Goal: Transaction & Acquisition: Purchase product/service

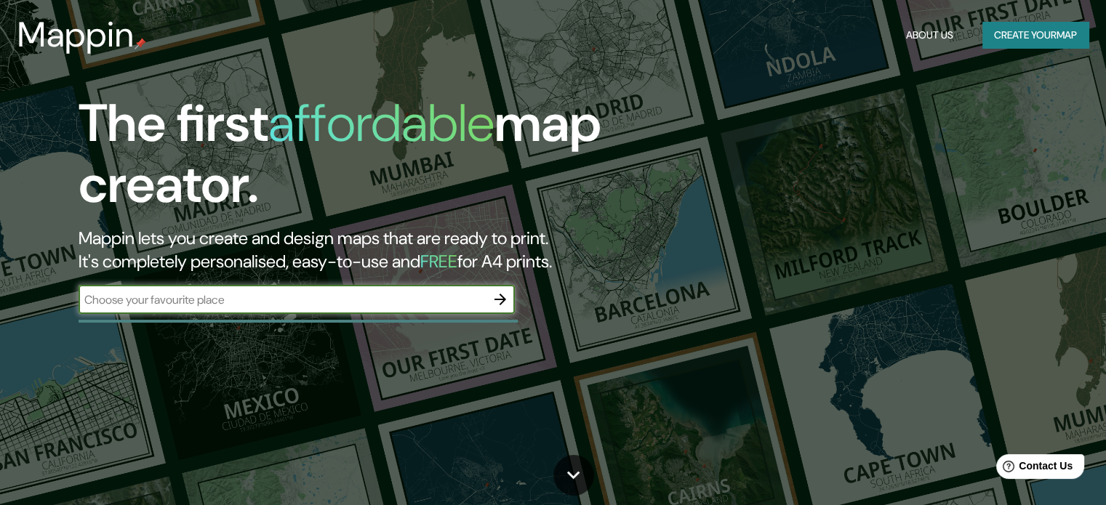
click at [415, 305] on input "text" at bounding box center [282, 300] width 407 height 17
type input "cuatro cuartos"
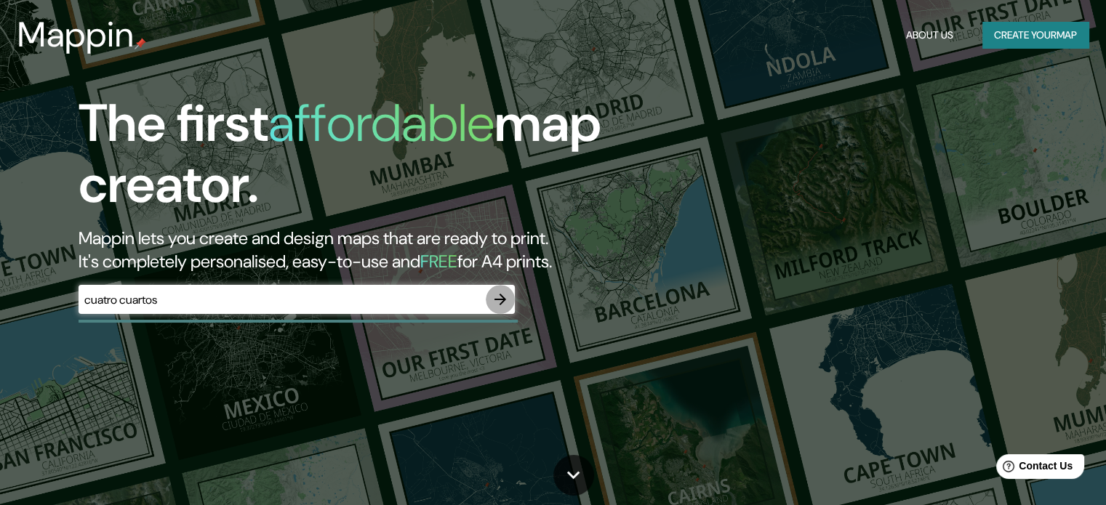
click at [495, 305] on icon "button" at bounding box center [500, 299] width 17 height 17
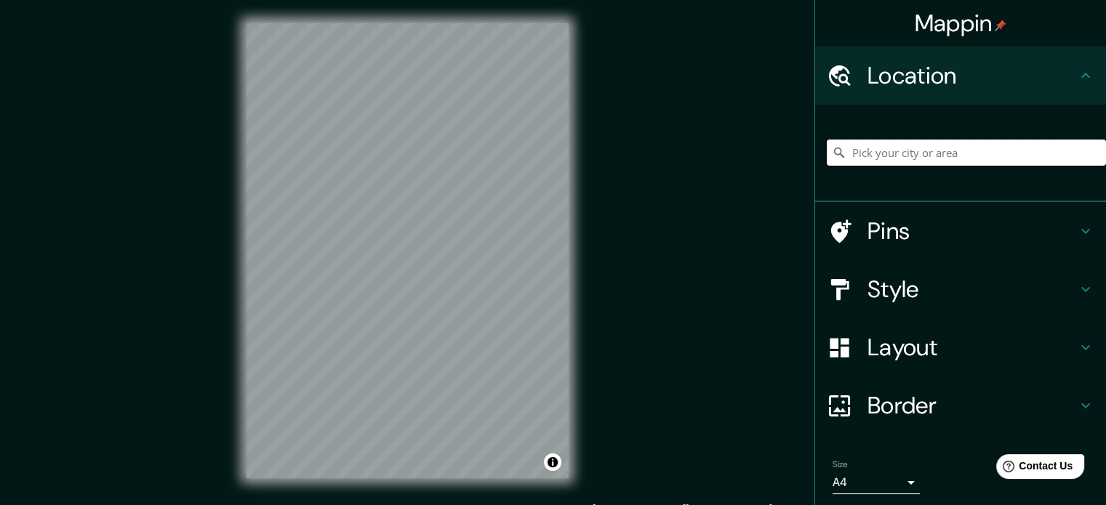
click at [914, 153] on input "Pick your city or area" at bounding box center [966, 153] width 279 height 26
click at [924, 154] on input "Pick your city or area" at bounding box center [966, 153] width 279 height 26
paste input "[GEOGRAPHIC_DATA]"
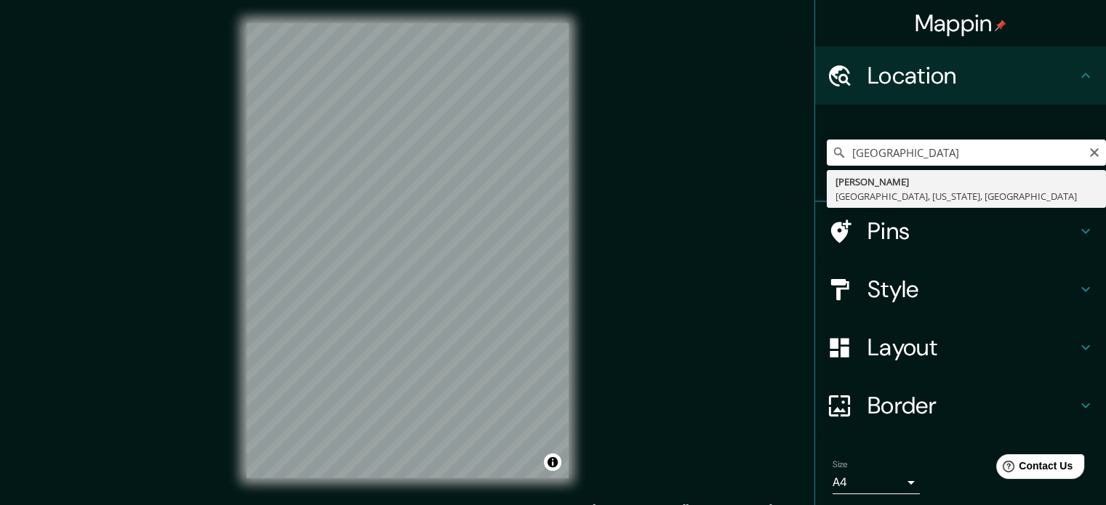
type input "[PERSON_NAME], [GEOGRAPHIC_DATA], [US_STATE], [GEOGRAPHIC_DATA]"
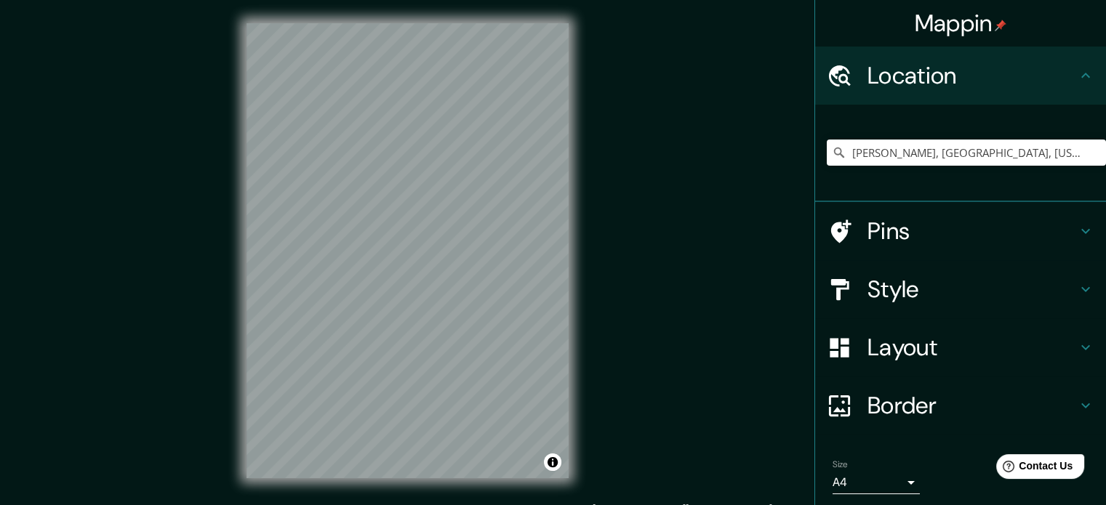
click at [571, 235] on div "© Mapbox © OpenStreetMap Improve this map" at bounding box center [407, 251] width 369 height 502
click at [905, 149] on input "[PERSON_NAME], [GEOGRAPHIC_DATA], [US_STATE], [GEOGRAPHIC_DATA]" at bounding box center [966, 153] width 279 height 26
click at [1089, 150] on icon "Clear" at bounding box center [1095, 153] width 12 height 12
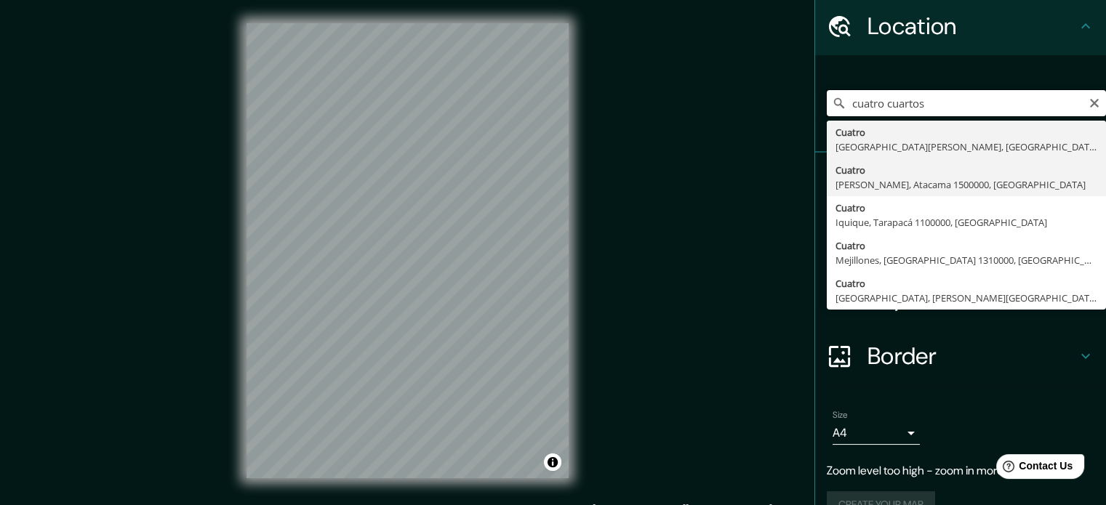
scroll to position [73, 0]
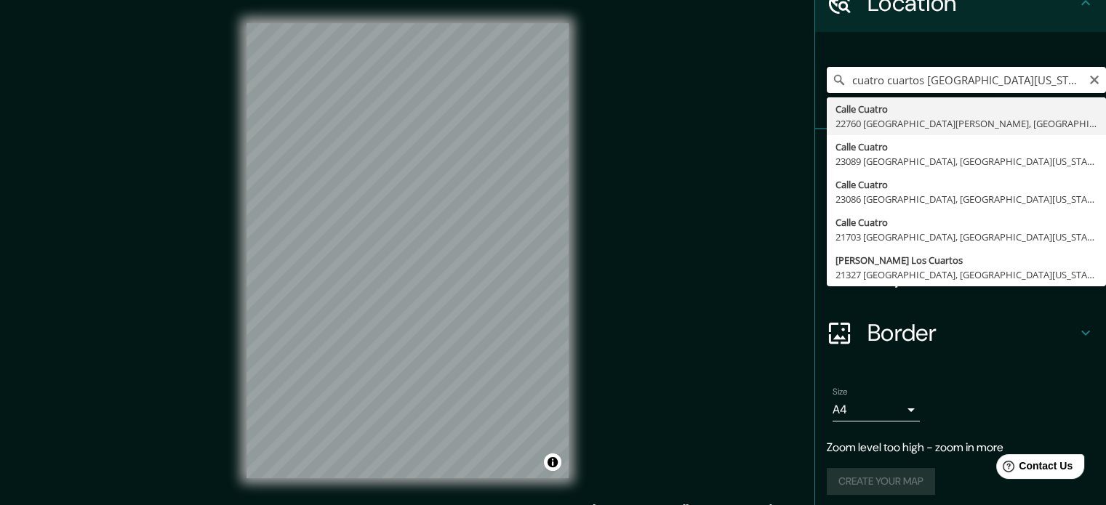
drag, startPoint x: 912, startPoint y: 75, endPoint x: 813, endPoint y: 80, distance: 99.0
click at [815, 80] on div "[GEOGRAPHIC_DATA][US_STATE] 22760 [GEOGRAPHIC_DATA][PERSON_NAME], [GEOGRAPHIC_D…" at bounding box center [960, 80] width 291 height 97
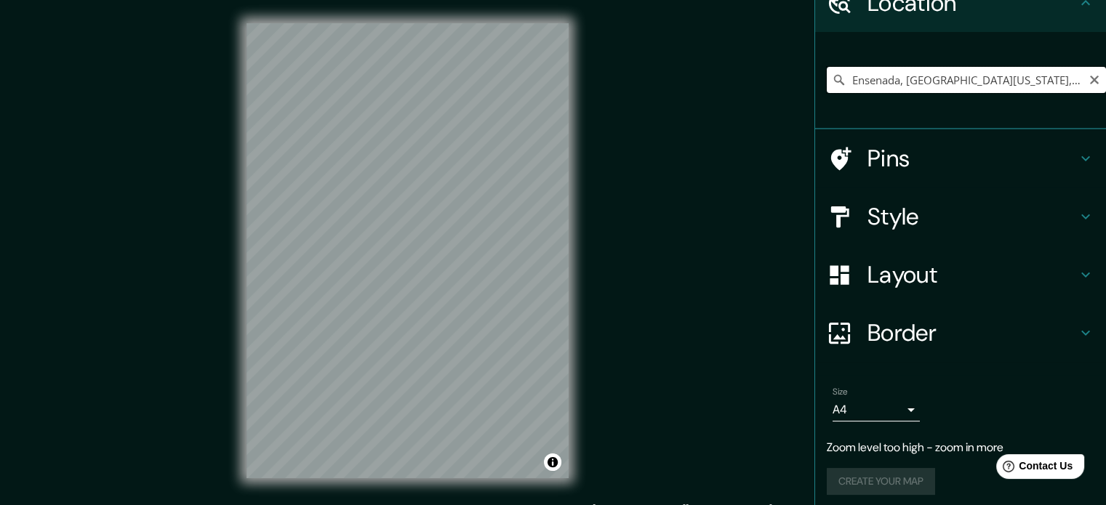
click at [1017, 74] on input "Ensenada, [GEOGRAPHIC_DATA][US_STATE], [GEOGRAPHIC_DATA]" at bounding box center [966, 80] width 279 height 26
click at [884, 229] on h4 "Style" at bounding box center [972, 216] width 209 height 29
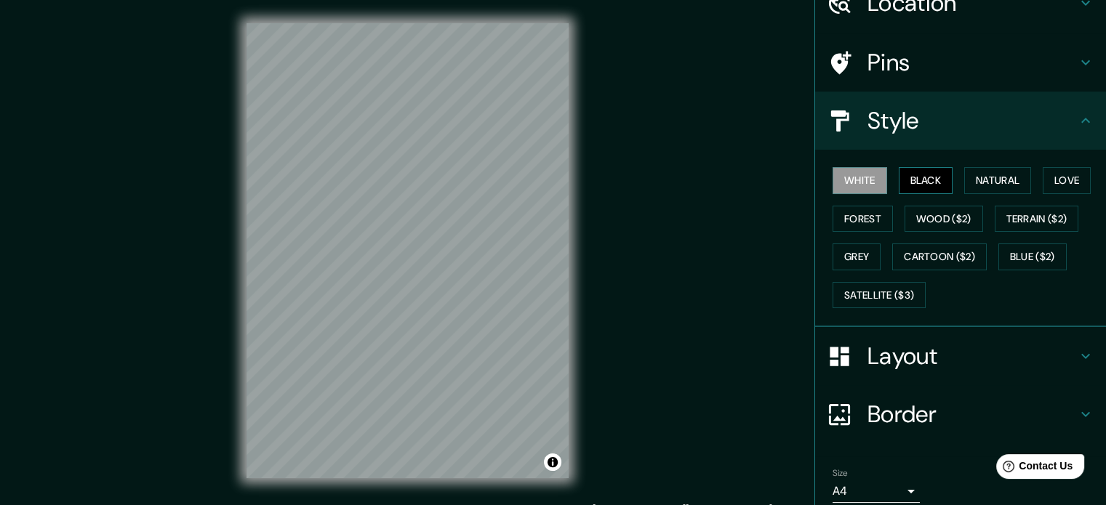
click at [934, 180] on button "Black" at bounding box center [926, 180] width 55 height 27
click at [973, 185] on button "Natural" at bounding box center [997, 180] width 67 height 27
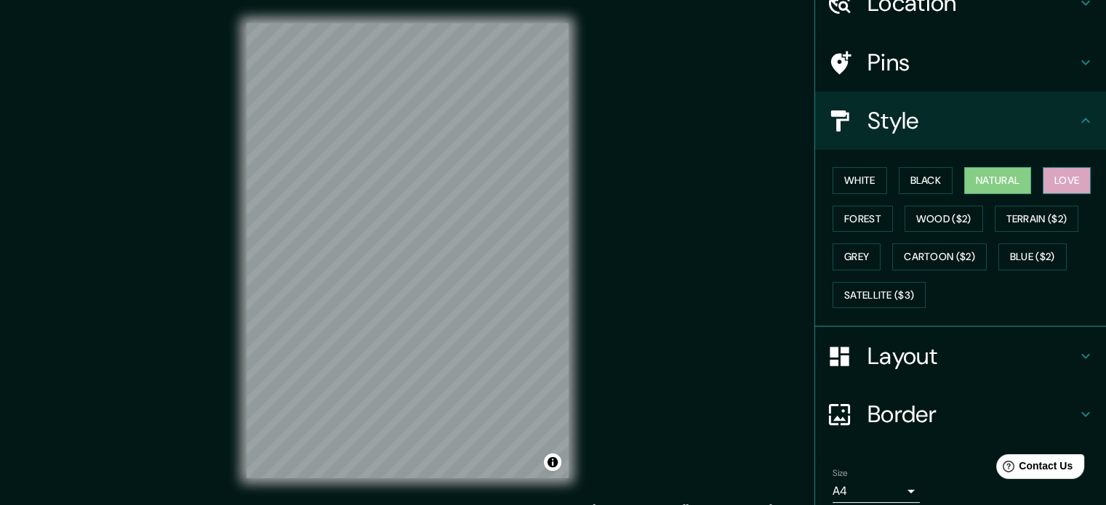
click at [1052, 177] on button "Love" at bounding box center [1067, 180] width 48 height 27
click at [980, 180] on button "Natural" at bounding box center [997, 180] width 67 height 27
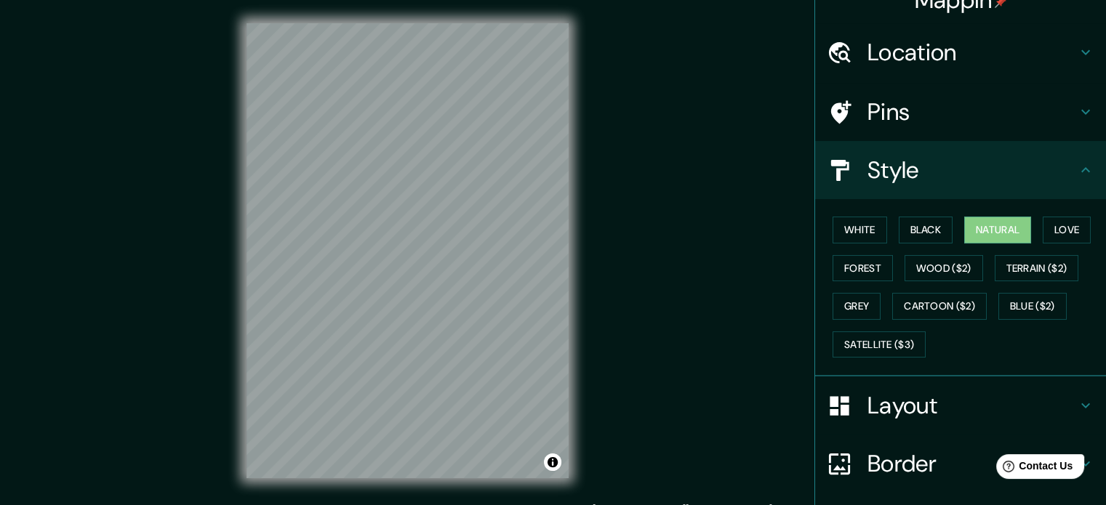
scroll to position [0, 0]
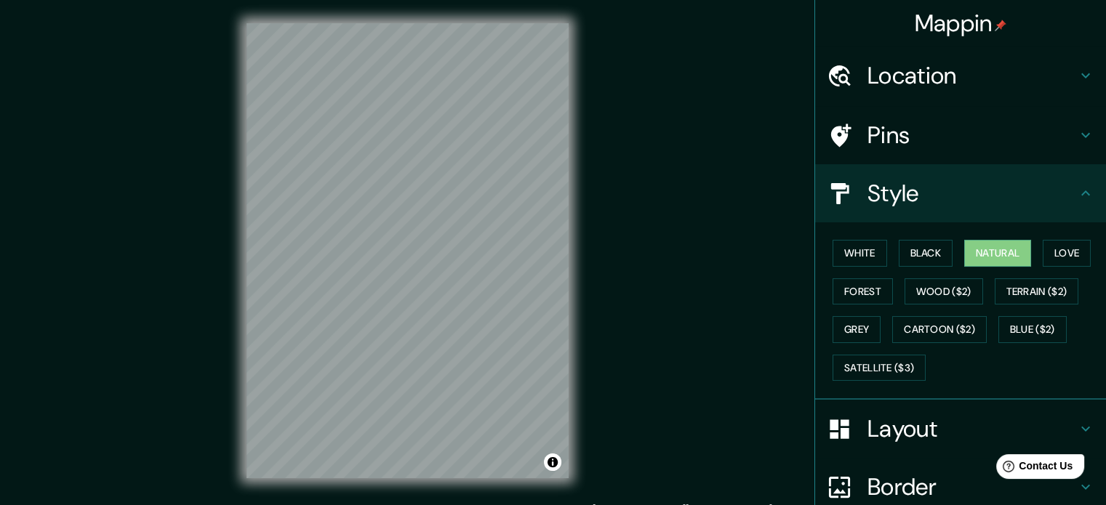
click at [962, 83] on h4 "Location" at bounding box center [972, 75] width 209 height 29
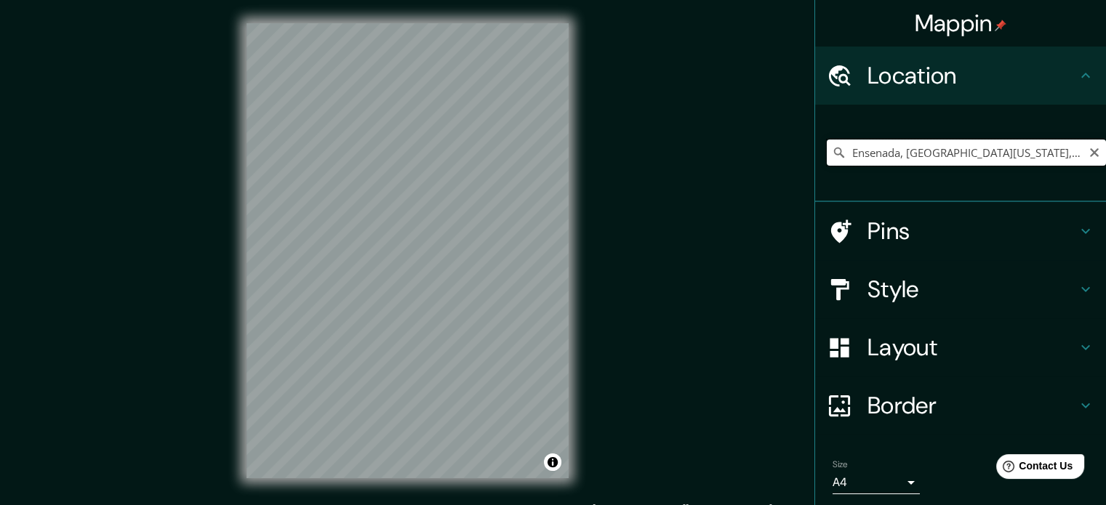
click at [1029, 148] on input "Ensenada, [GEOGRAPHIC_DATA][US_STATE], [GEOGRAPHIC_DATA]" at bounding box center [966, 153] width 279 height 26
click at [1023, 180] on div "Ensenada, [GEOGRAPHIC_DATA][US_STATE], [GEOGRAPHIC_DATA]" at bounding box center [966, 152] width 279 height 73
click at [832, 151] on icon at bounding box center [839, 152] width 15 height 15
click at [880, 154] on input "Ensenada, [GEOGRAPHIC_DATA][US_STATE], [GEOGRAPHIC_DATA]" at bounding box center [966, 153] width 279 height 26
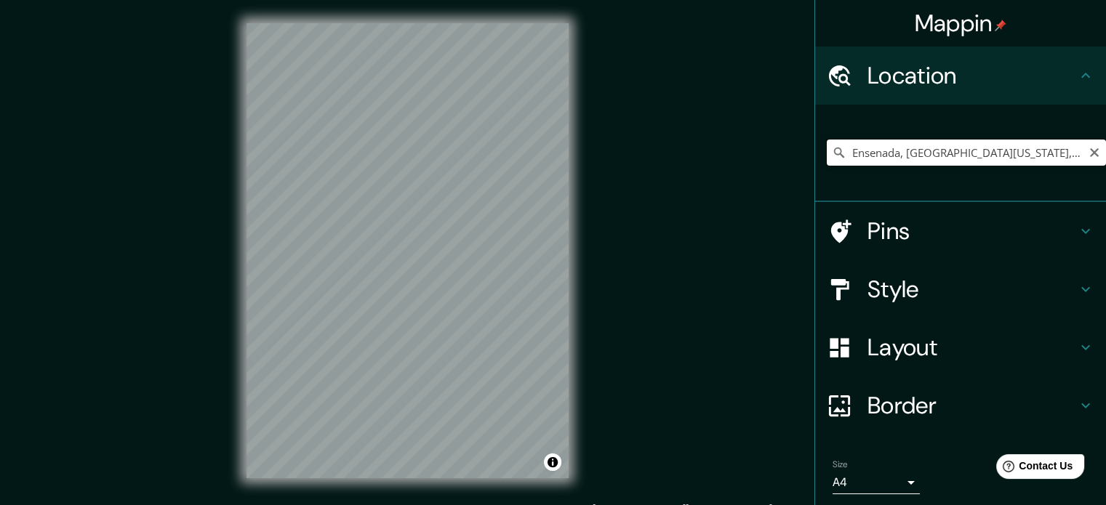
click at [880, 154] on input "Ensenada, [GEOGRAPHIC_DATA][US_STATE], [GEOGRAPHIC_DATA]" at bounding box center [966, 153] width 279 height 26
click at [573, 191] on div "© Mapbox © OpenStreetMap Improve this map" at bounding box center [407, 251] width 369 height 502
drag, startPoint x: 1024, startPoint y: 154, endPoint x: 828, endPoint y: 153, distance: 196.4
click at [828, 153] on div "[PERSON_NAME], 22880 Ensenada, [GEOGRAPHIC_DATA][US_STATE], [GEOGRAPHIC_DATA]" at bounding box center [966, 153] width 279 height 26
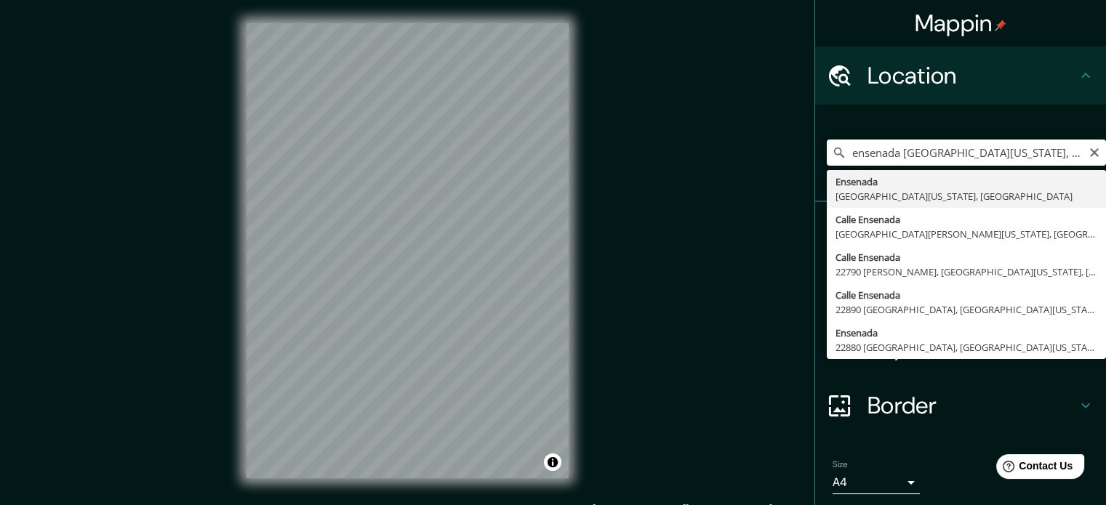
type input "Ensenada, [GEOGRAPHIC_DATA][US_STATE], [GEOGRAPHIC_DATA]"
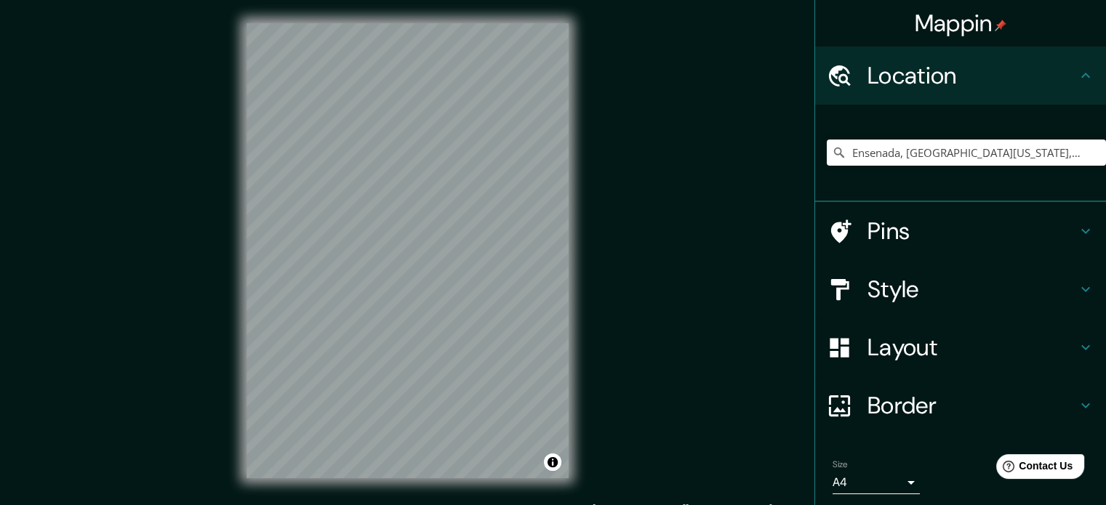
click at [590, 345] on div "© Mapbox © OpenStreetMap Improve this map" at bounding box center [407, 251] width 369 height 502
click at [595, 247] on div "Mappin Location [GEOGRAPHIC_DATA], [GEOGRAPHIC_DATA][US_STATE], [GEOGRAPHIC_DAT…" at bounding box center [553, 262] width 1106 height 525
